Goal: Task Accomplishment & Management: Use online tool/utility

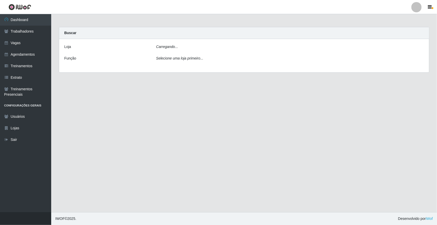
click at [182, 52] on div "[PERSON_NAME]... Função Selecione uma loja primeiro..." at bounding box center [244, 55] width 370 height 33
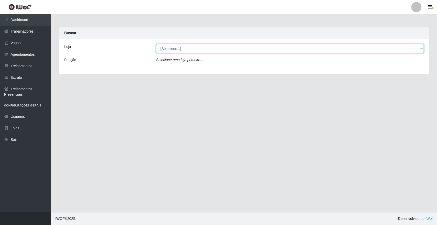
click at [181, 49] on select "[Selecione...] [GEOGRAPHIC_DATA]" at bounding box center [290, 48] width 268 height 9
select select "65"
click at [156, 44] on select "[Selecione...] [GEOGRAPHIC_DATA]" at bounding box center [290, 48] width 268 height 9
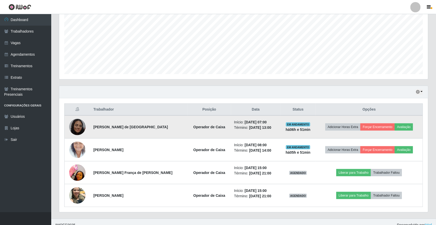
scroll to position [116, 0]
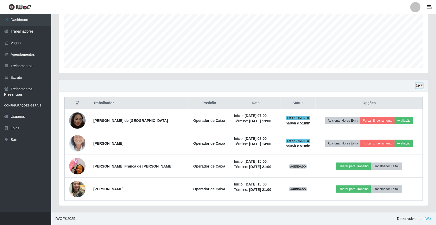
click at [419, 85] on icon "button" at bounding box center [418, 85] width 4 height 4
click at [404, 102] on button "1 dia" at bounding box center [402, 105] width 40 height 11
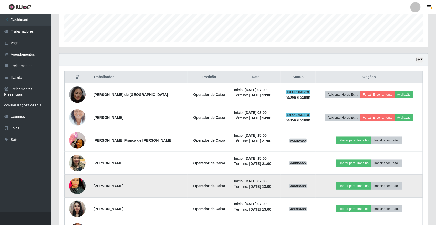
scroll to position [134, 0]
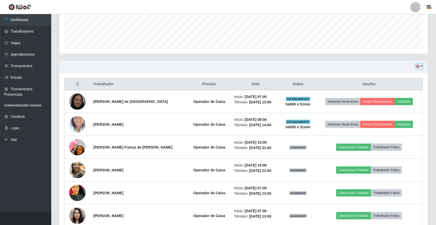
click at [418, 69] on button "button" at bounding box center [419, 66] width 7 height 6
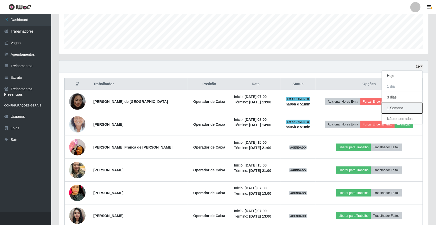
click at [400, 103] on button "1 Semana" at bounding box center [402, 108] width 40 height 11
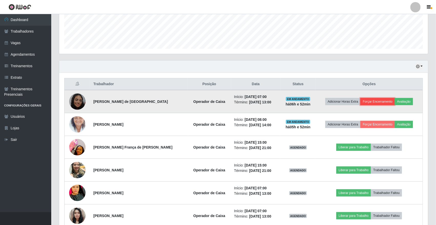
click at [368, 99] on button "Forçar Encerramento" at bounding box center [377, 101] width 34 height 7
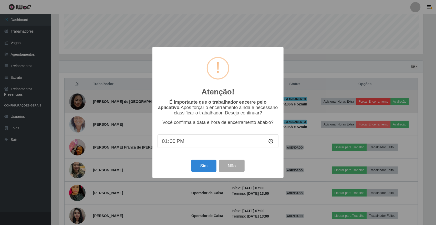
scroll to position [107, 365]
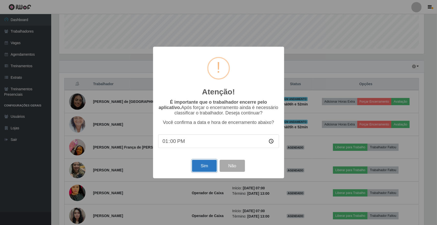
click at [209, 171] on button "Sim" at bounding box center [204, 166] width 25 height 12
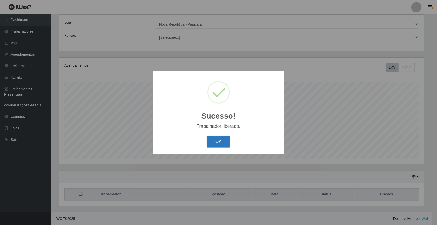
click at [219, 145] on button "OK" at bounding box center [219, 141] width 24 height 12
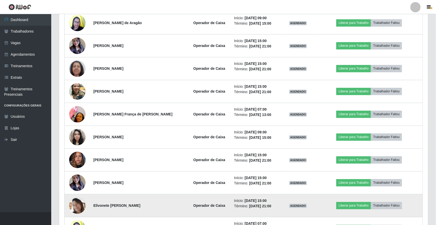
scroll to position [473, 0]
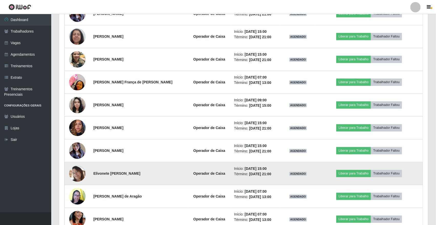
click at [71, 174] on img at bounding box center [77, 173] width 16 height 16
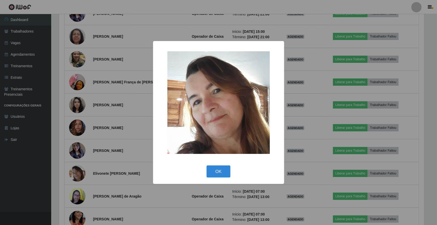
click at [96, 172] on div "× OK Cancel" at bounding box center [218, 112] width 437 height 225
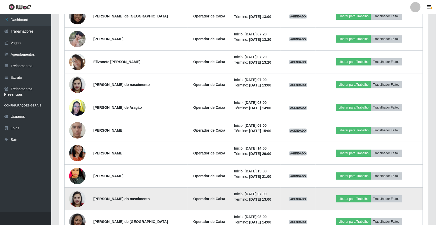
scroll to position [687, 0]
